Goal: Navigation & Orientation: Find specific page/section

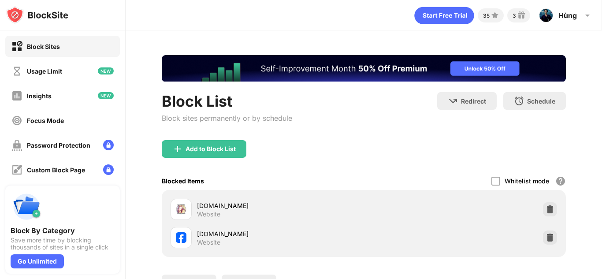
scroll to position [19, 0]
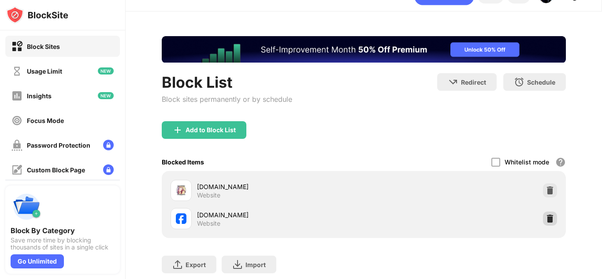
click at [545, 214] on img at bounding box center [549, 218] width 9 height 9
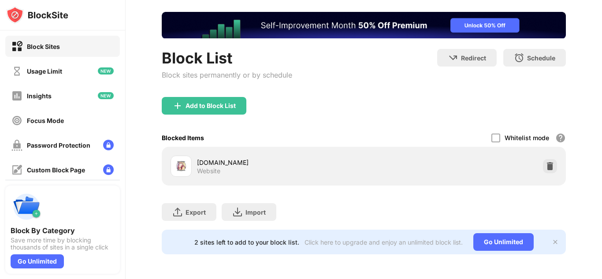
scroll to position [0, 0]
